Goal: Transaction & Acquisition: Purchase product/service

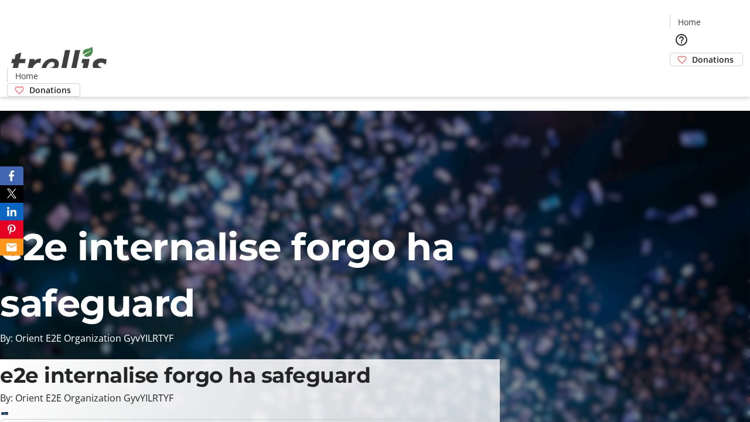
click at [692, 53] on span "Donations" at bounding box center [713, 59] width 42 height 12
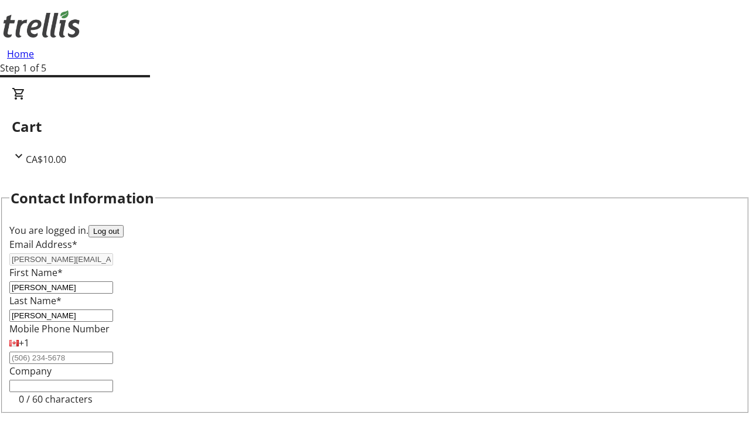
scroll to position [157, 0]
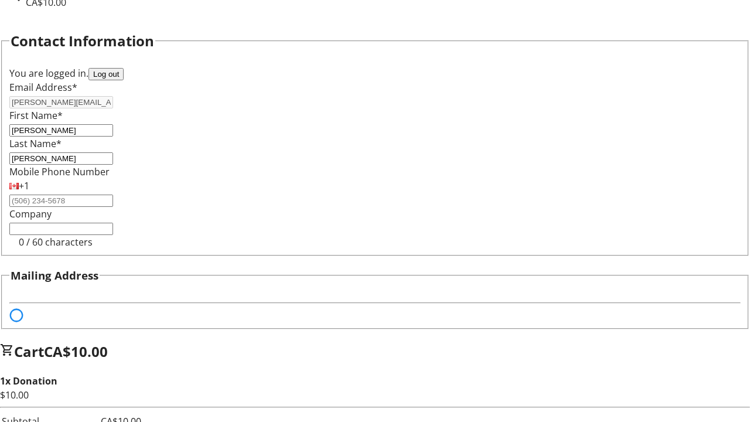
select select "BC"
select select "CA"
